Goal: Find contact information

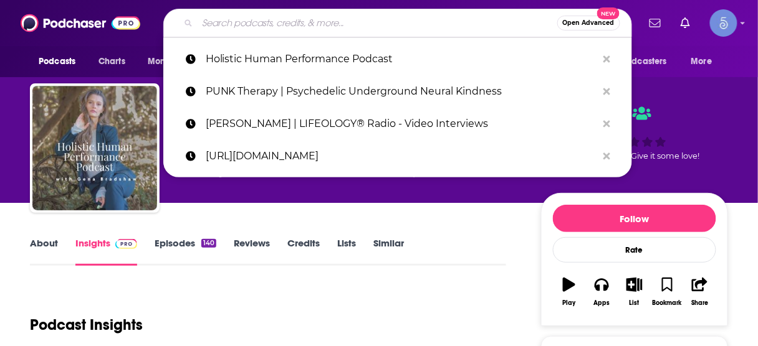
type input "Heal and Restore"
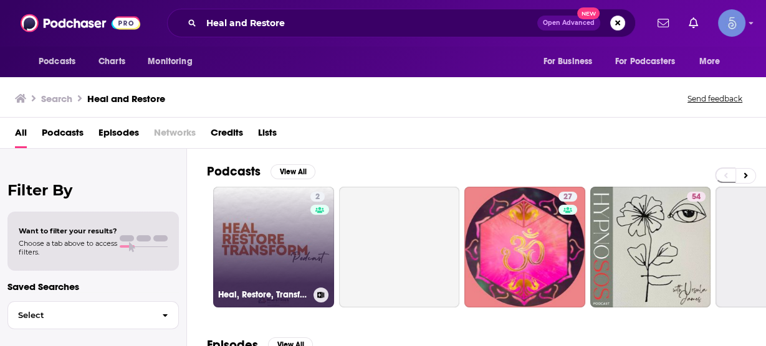
click at [292, 236] on link "2 Heal, Restore, Transform Podcast" at bounding box center [273, 247] width 121 height 121
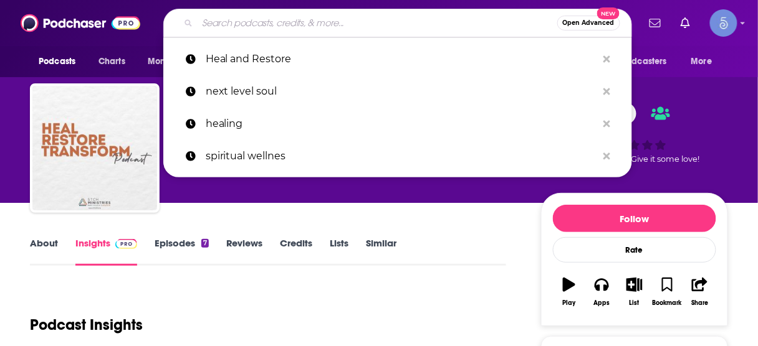
click at [379, 29] on input "Search podcasts, credits, & more..." at bounding box center [378, 23] width 360 height 20
paste input "Heal and Restore"
type input "Heal and Restore"
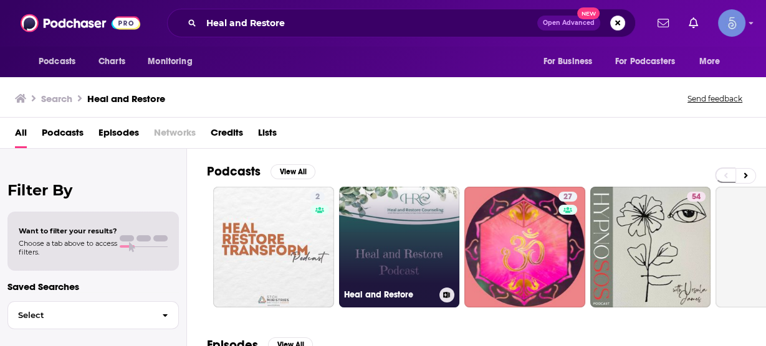
click at [404, 243] on link "Heal and Restore" at bounding box center [399, 247] width 121 height 121
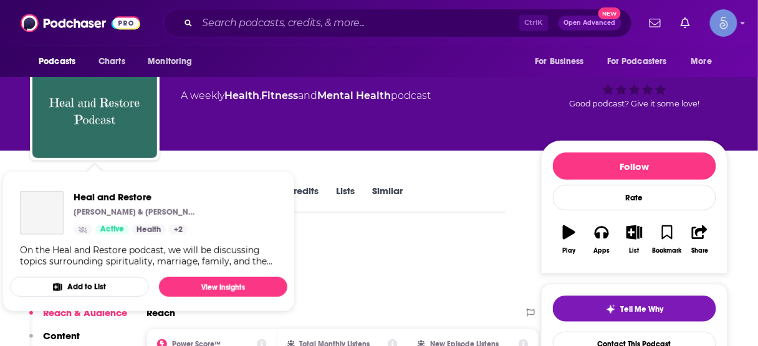
scroll to position [100, 0]
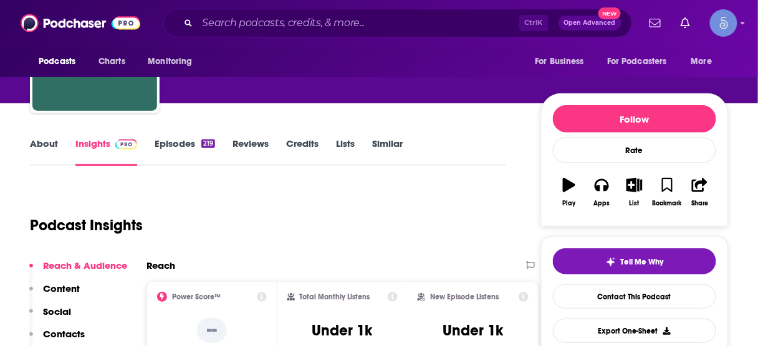
click at [79, 331] on p "Contacts" at bounding box center [64, 334] width 42 height 12
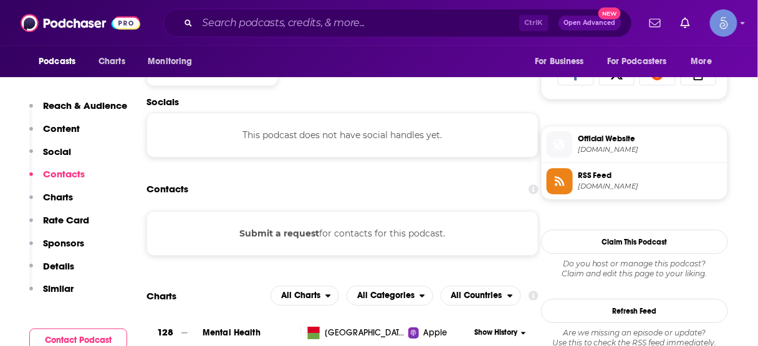
scroll to position [835, 0]
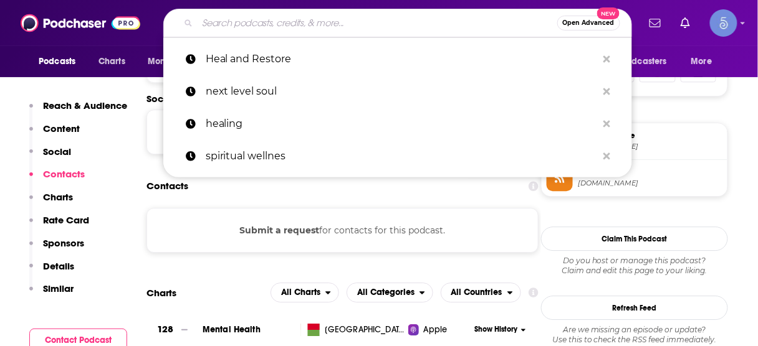
click at [345, 22] on input "Search podcasts, credits, & more..." at bounding box center [378, 23] width 360 height 20
paste input "Mind, Body, Soul Mastery"
type input "Mind, Body, Soul Mastery"
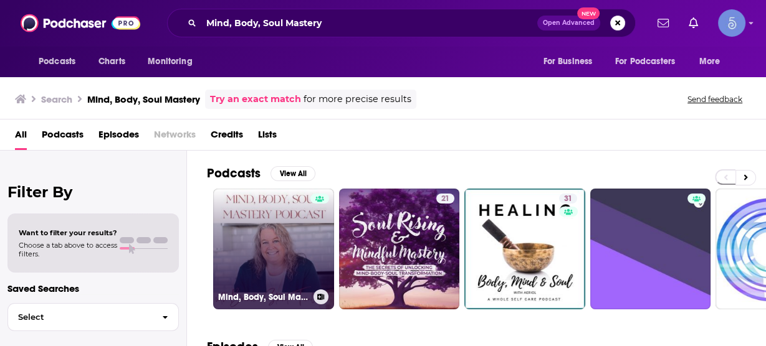
click at [287, 241] on link "Mind, Body, Soul Mastery" at bounding box center [273, 249] width 121 height 121
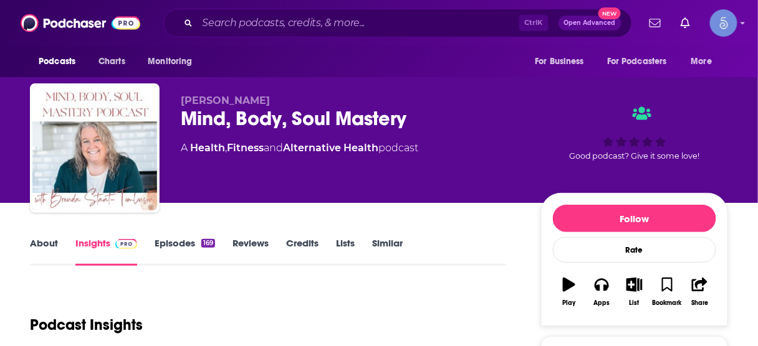
scroll to position [199, 0]
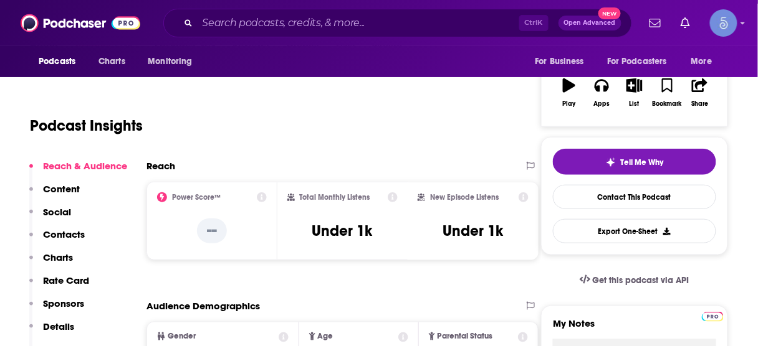
click at [64, 232] on p "Contacts" at bounding box center [64, 235] width 42 height 12
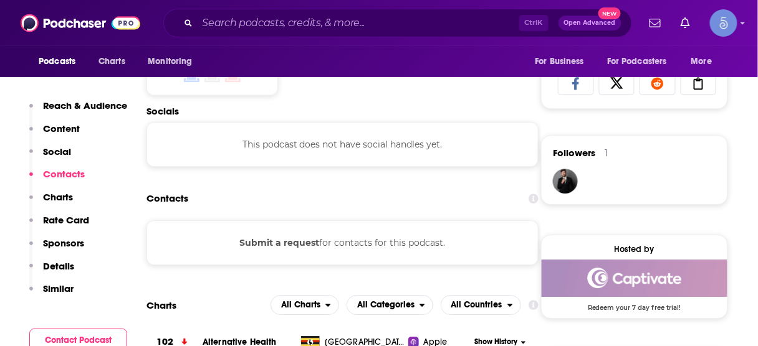
scroll to position [835, 0]
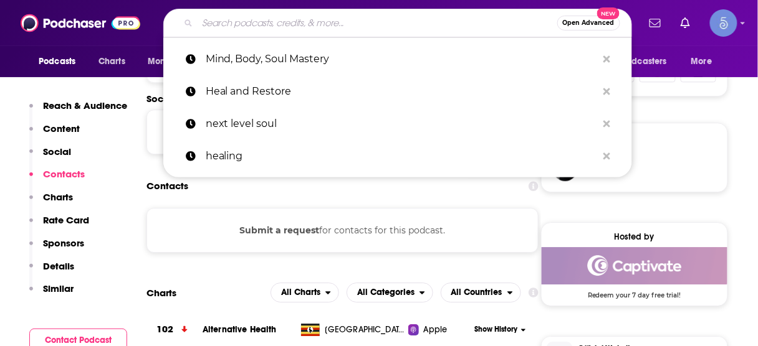
click at [377, 22] on input "Search podcasts, credits, & more..." at bounding box center [378, 23] width 360 height 20
paste input "The Spiritual Forum"
type input "The Spiritual Forum"
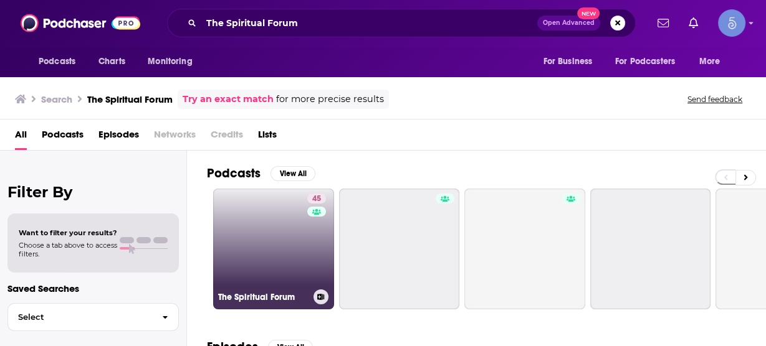
click at [270, 229] on link "45 The Spiritual Forum" at bounding box center [273, 249] width 121 height 121
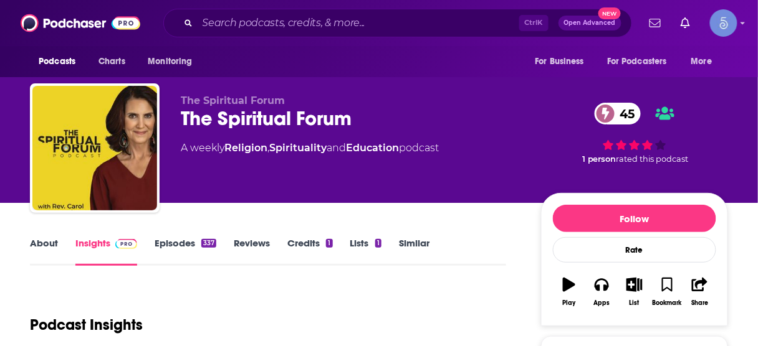
scroll to position [249, 0]
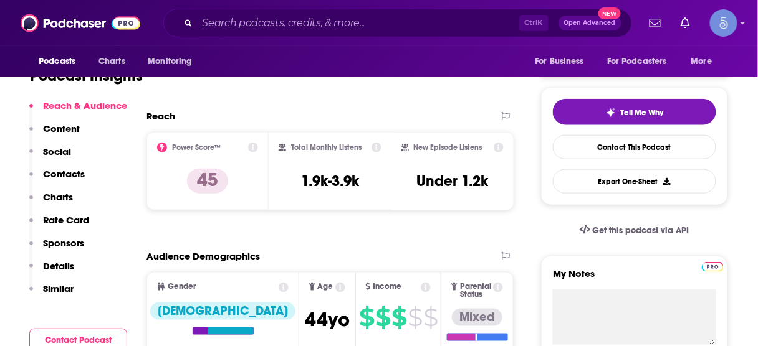
click at [60, 178] on p "Contacts" at bounding box center [64, 174] width 42 height 12
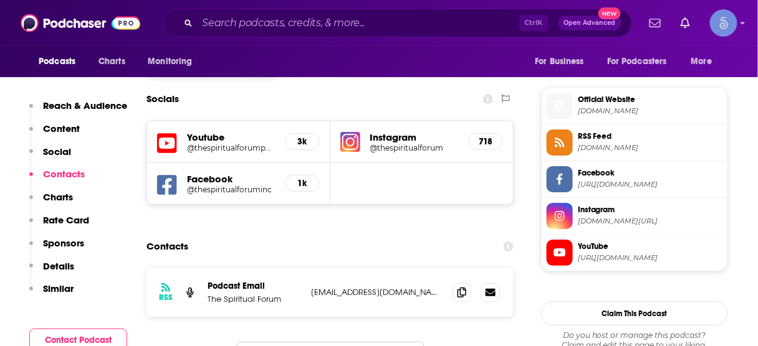
scroll to position [1087, 0]
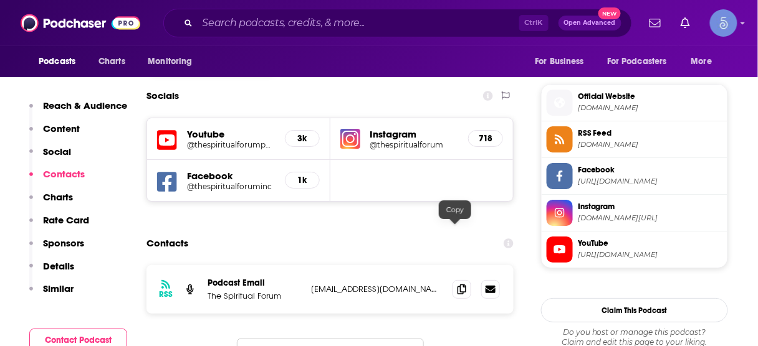
drag, startPoint x: 449, startPoint y: 231, endPoint x: 455, endPoint y: 206, distance: 25.6
click at [452, 280] on span at bounding box center [461, 289] width 19 height 19
